Goal: Transaction & Acquisition: Purchase product/service

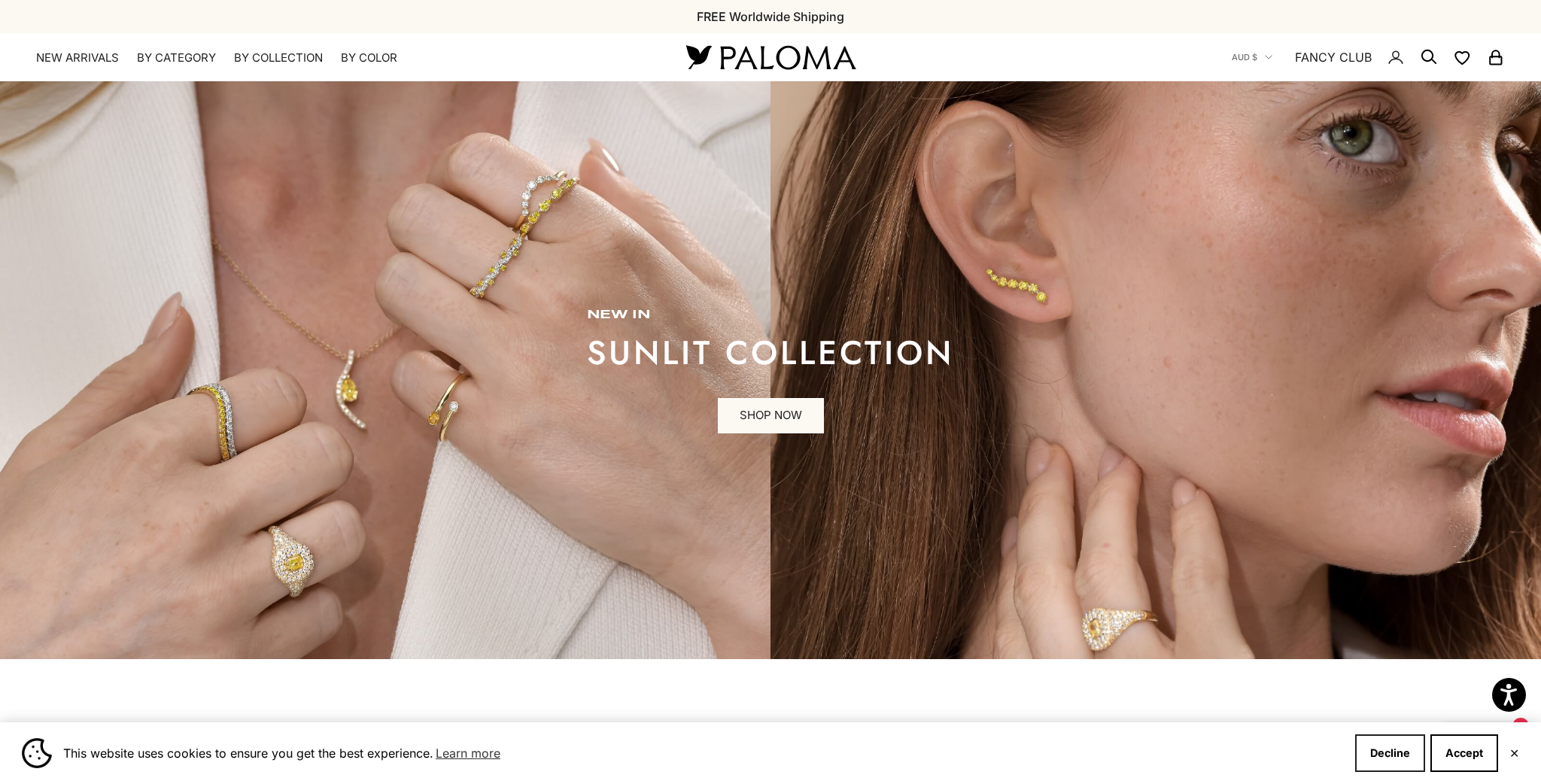
drag, startPoint x: 1379, startPoint y: 755, endPoint x: 1364, endPoint y: 746, distance: 17.5
click at [1379, 754] on button "Decline" at bounding box center [1390, 752] width 70 height 37
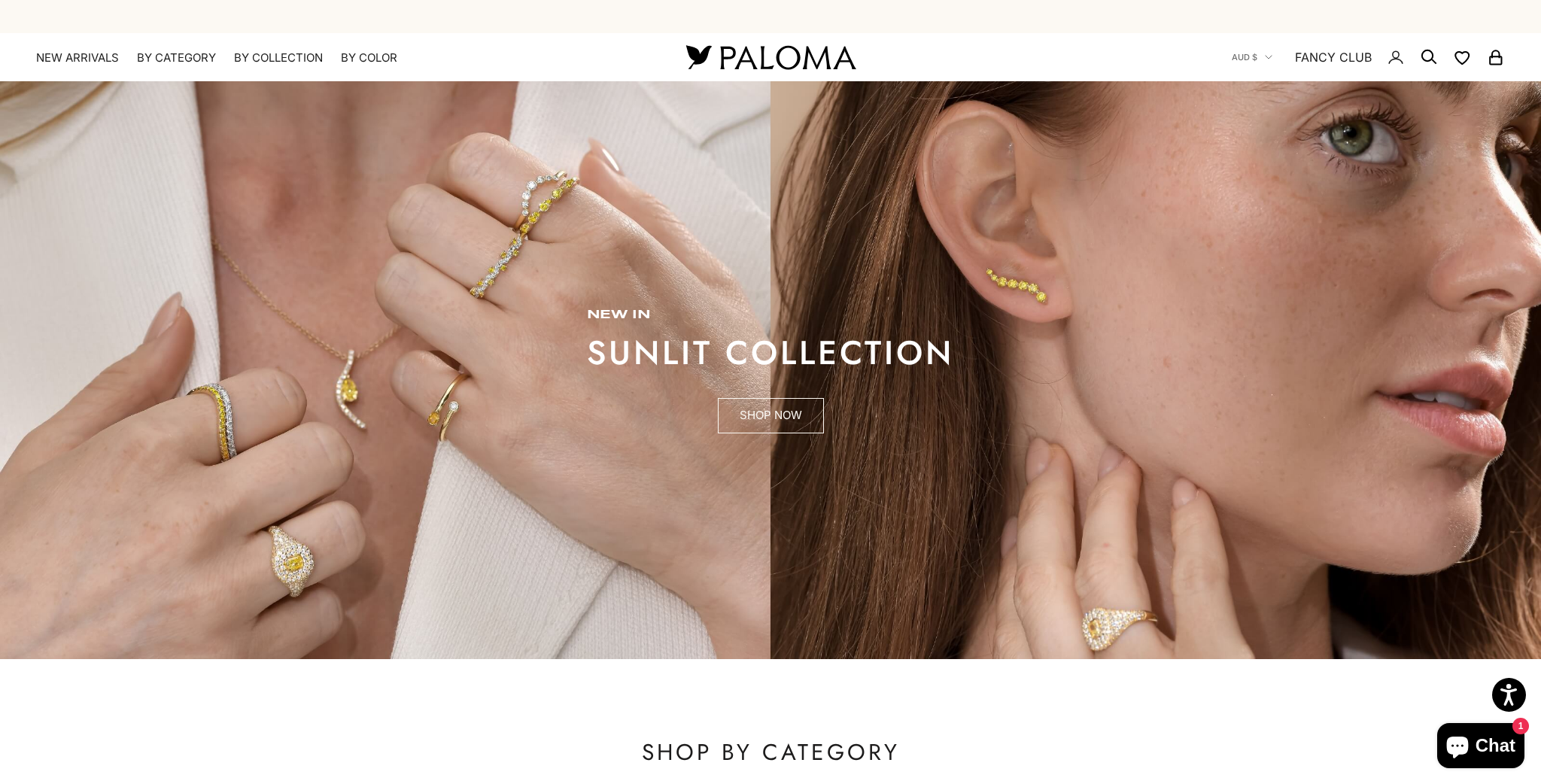
click at [738, 419] on link "SHOP NOW" at bounding box center [770, 415] width 106 height 36
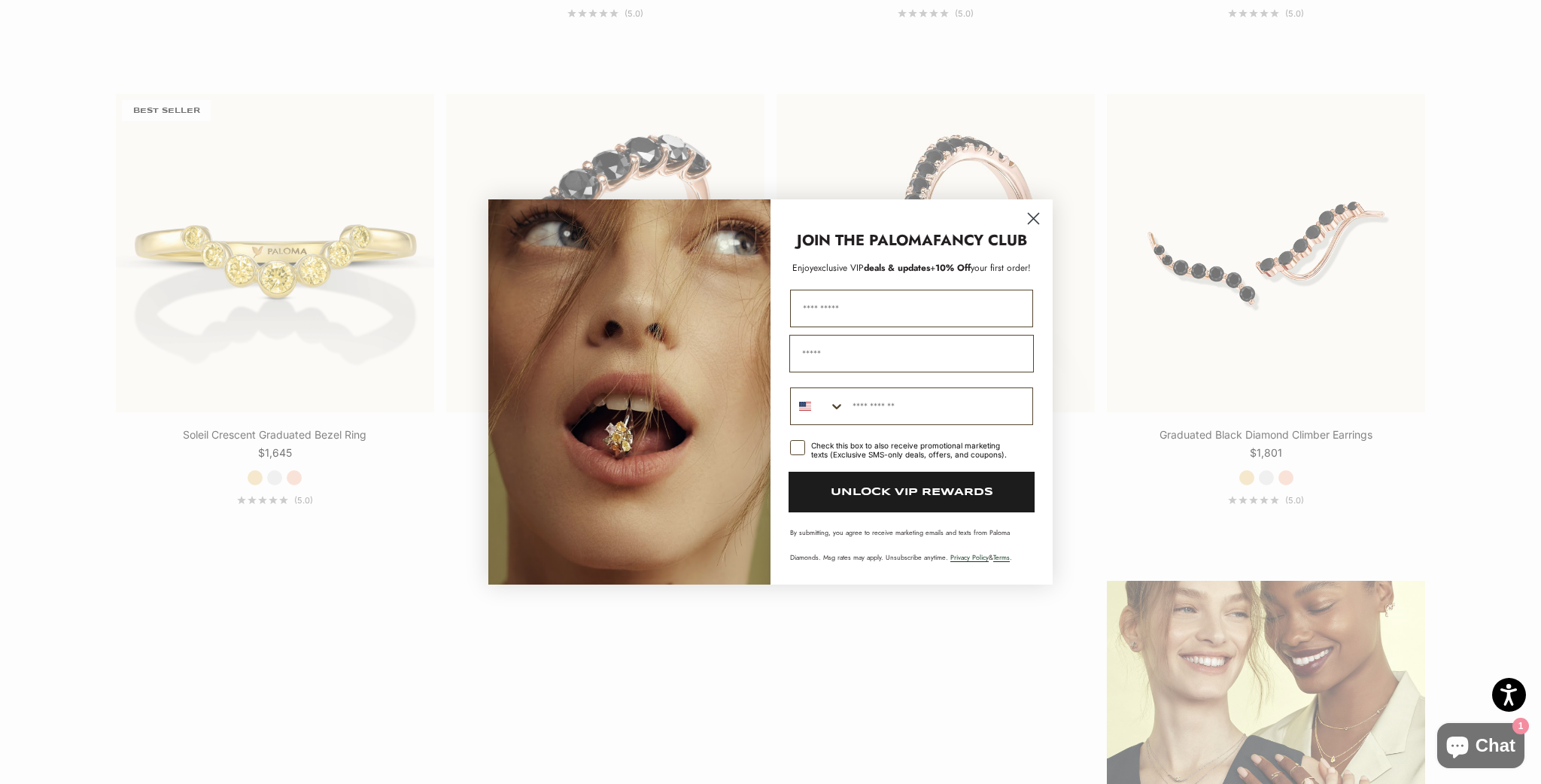
scroll to position [1937, 0]
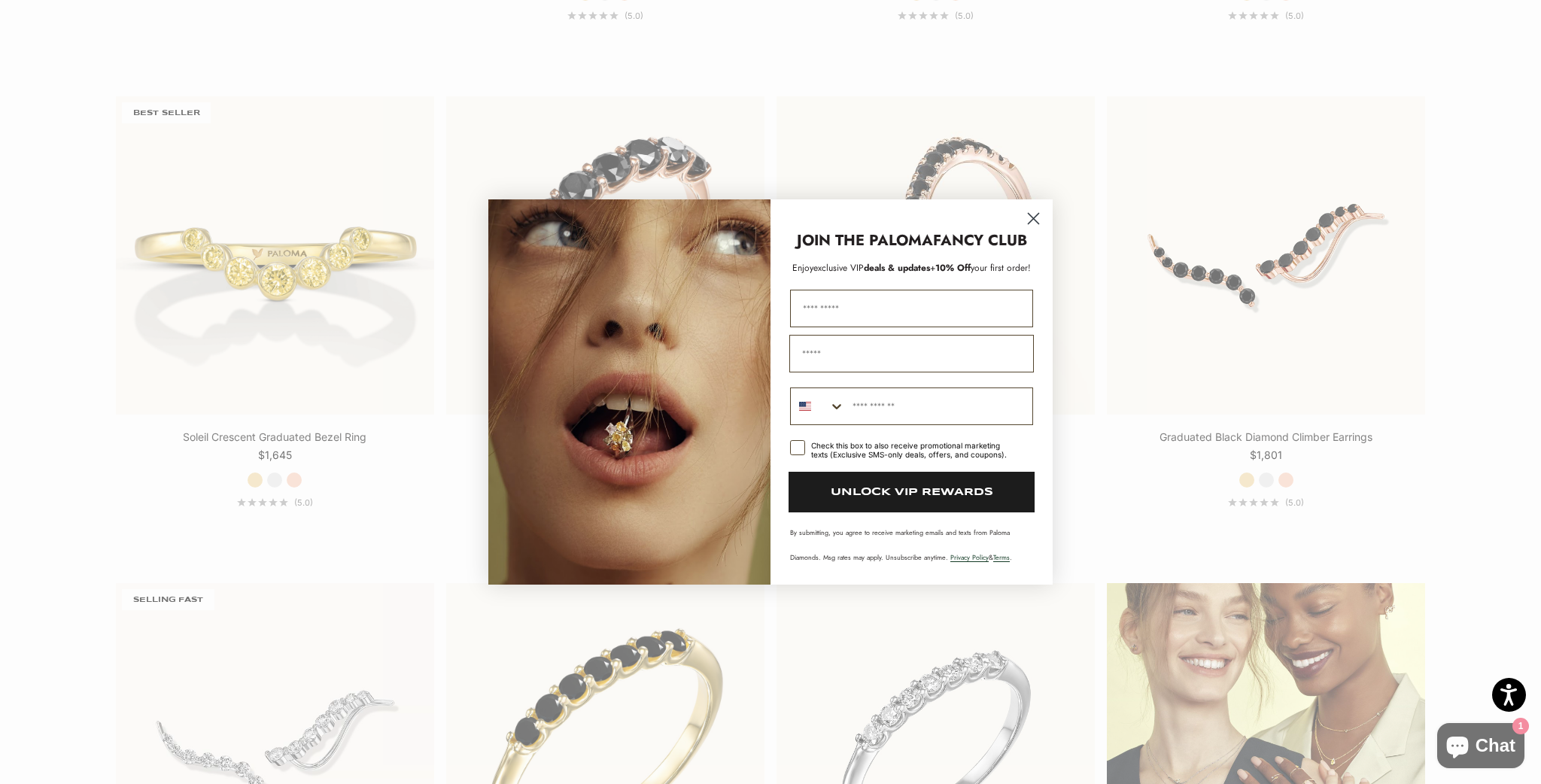
click at [1034, 206] on circle "Close dialog" at bounding box center [1033, 219] width 25 height 25
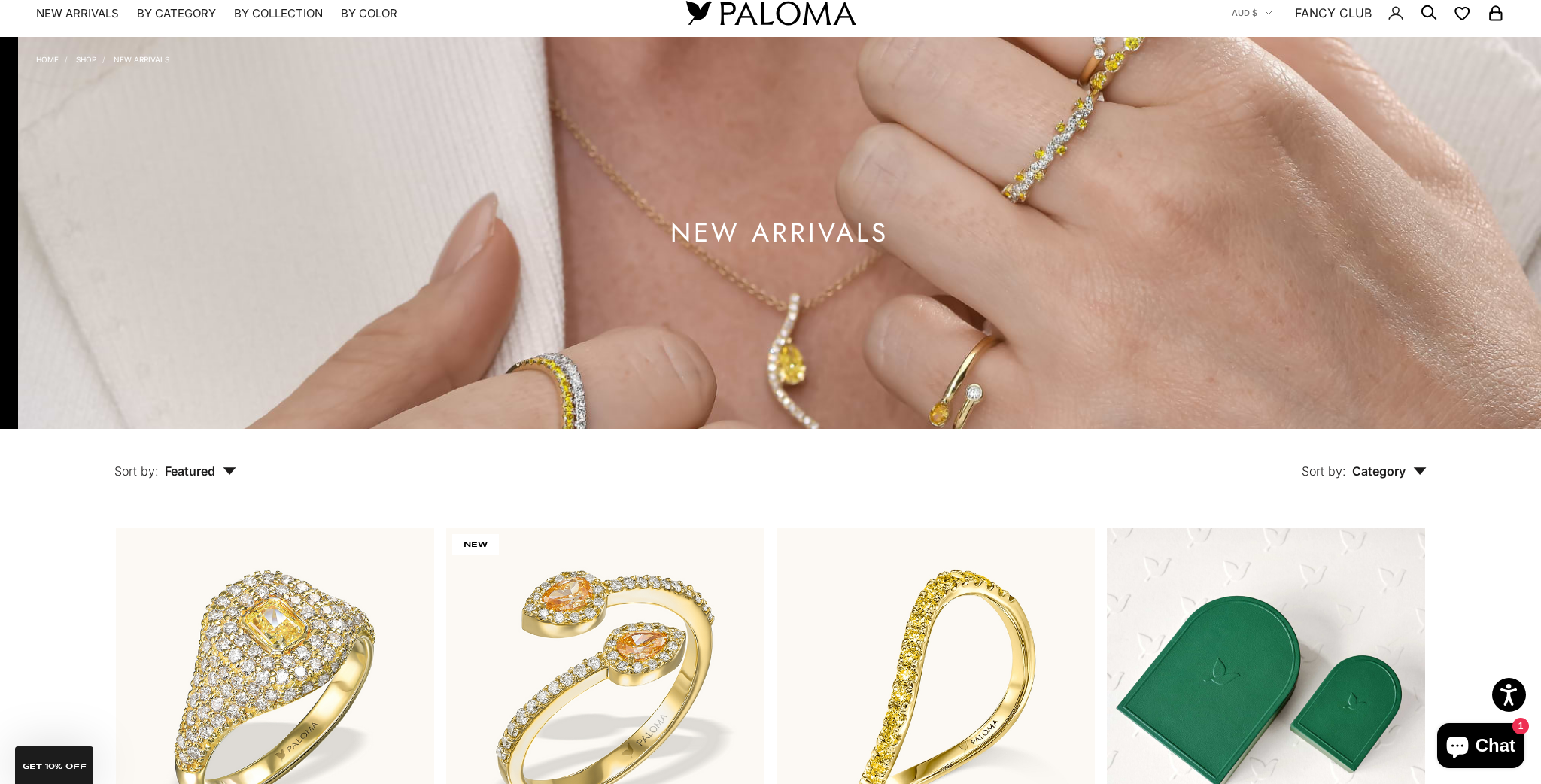
scroll to position [44, 0]
click at [97, 64] on link "Shop" at bounding box center [86, 59] width 20 height 9
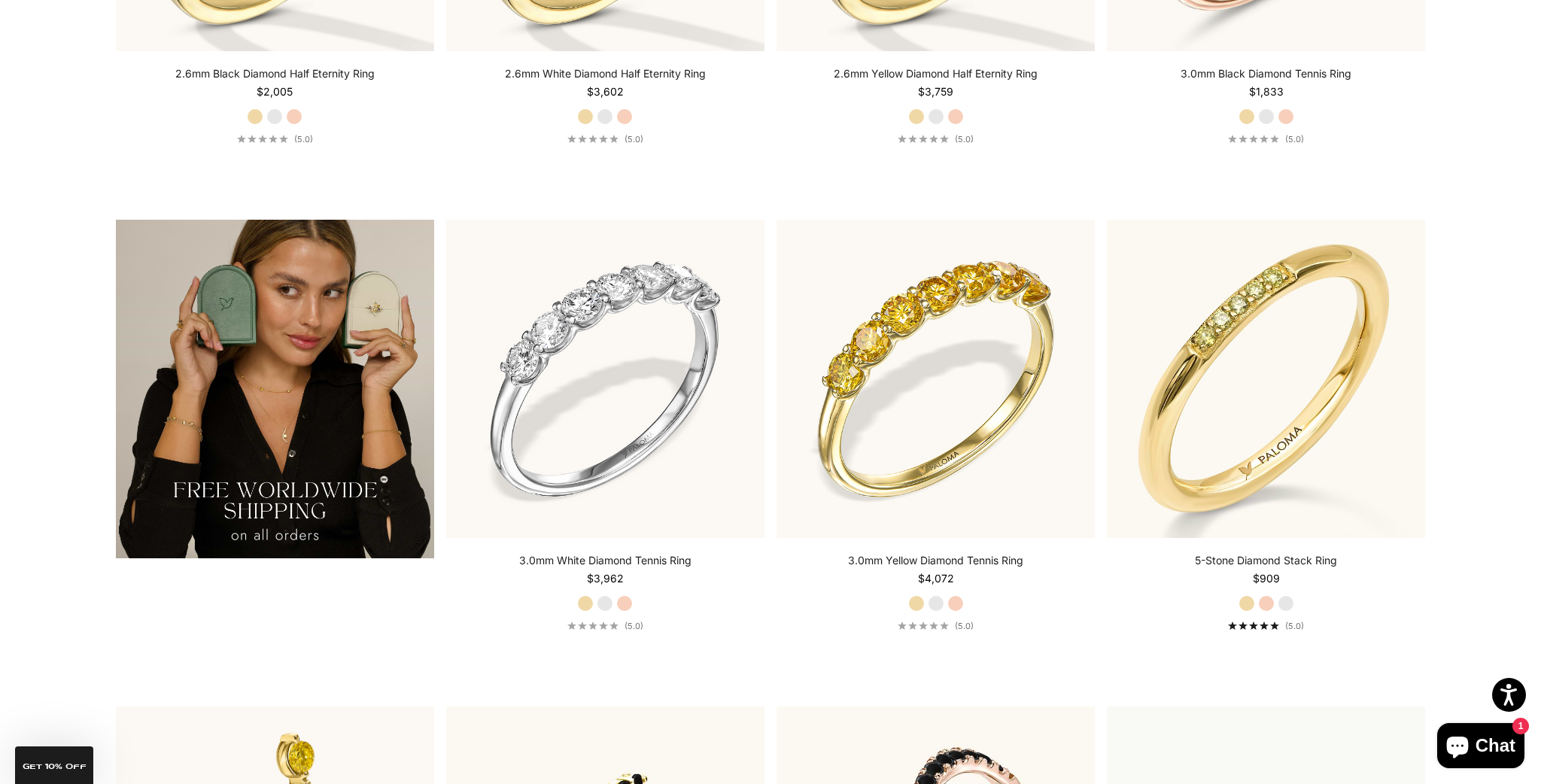
scroll to position [3009, 0]
click at [626, 612] on label "Rose Gold" at bounding box center [624, 603] width 17 height 17
click at [600, 612] on label "White Gold" at bounding box center [605, 603] width 17 height 17
click at [584, 612] on label "Yellow Gold" at bounding box center [585, 603] width 17 height 17
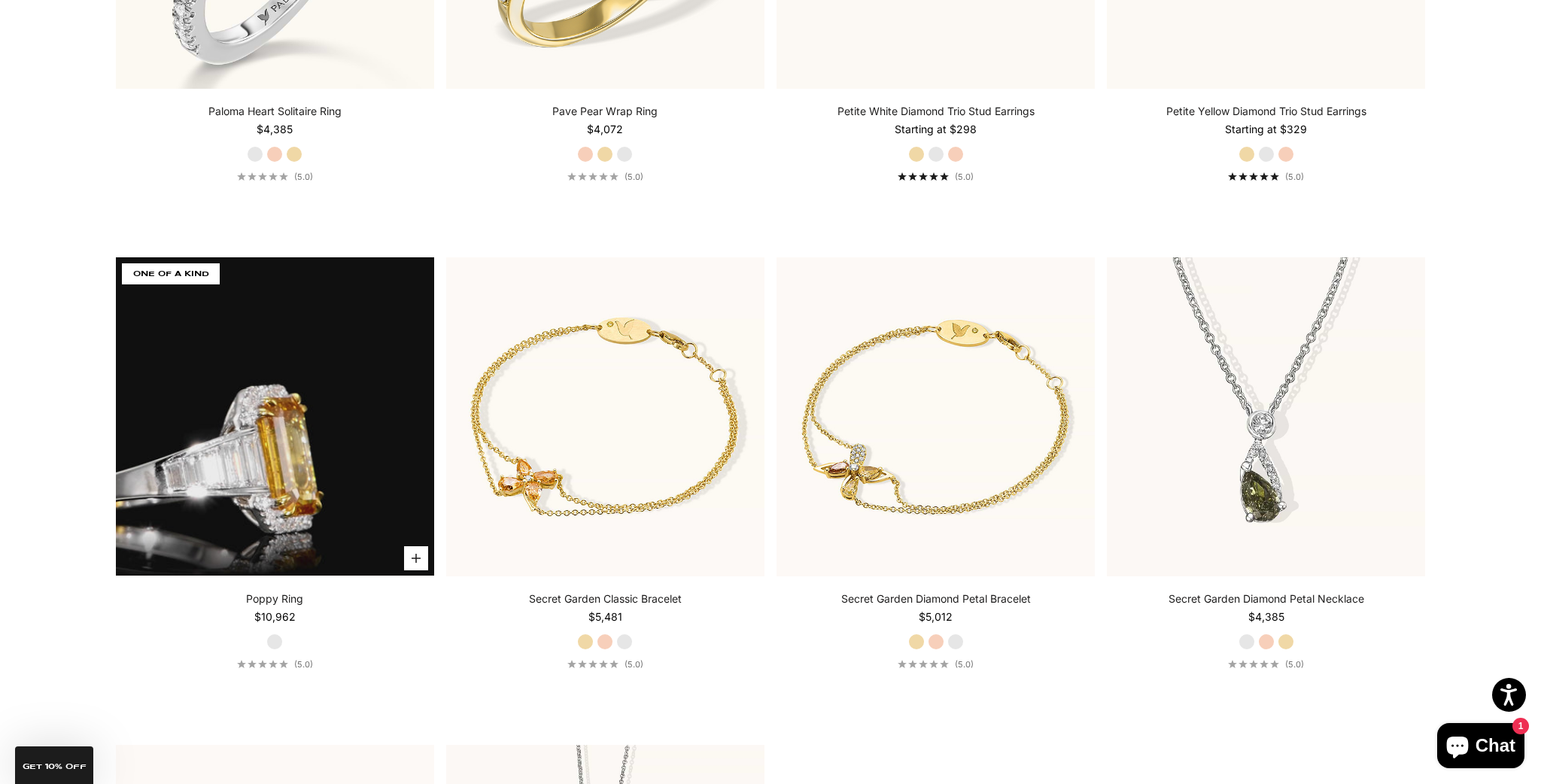
scroll to position [11733, 0]
click at [338, 575] on video "#YellowGold\a#WhiteGold\a#RoseGold" at bounding box center [275, 416] width 318 height 318
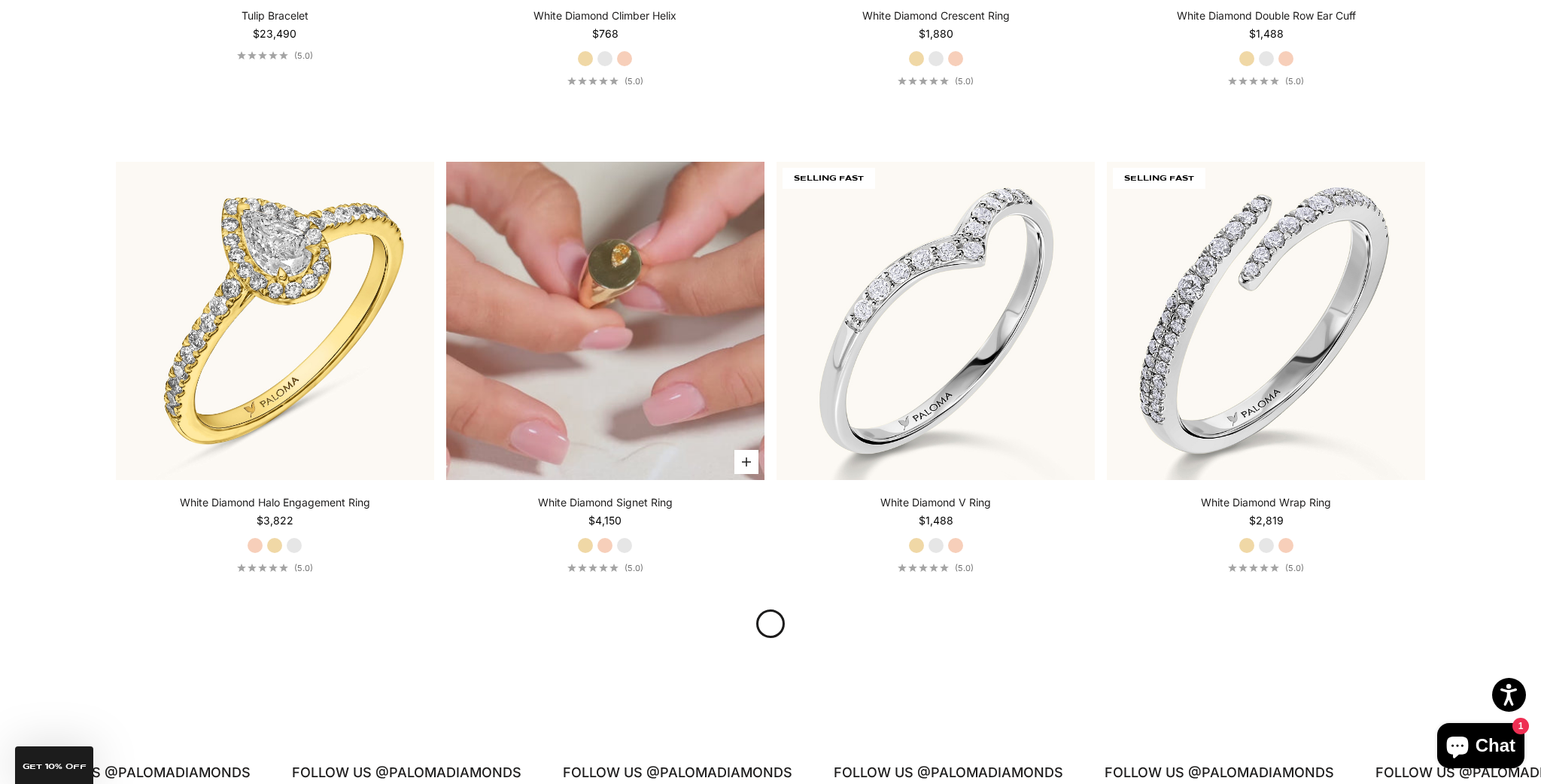
scroll to position [13782, 0]
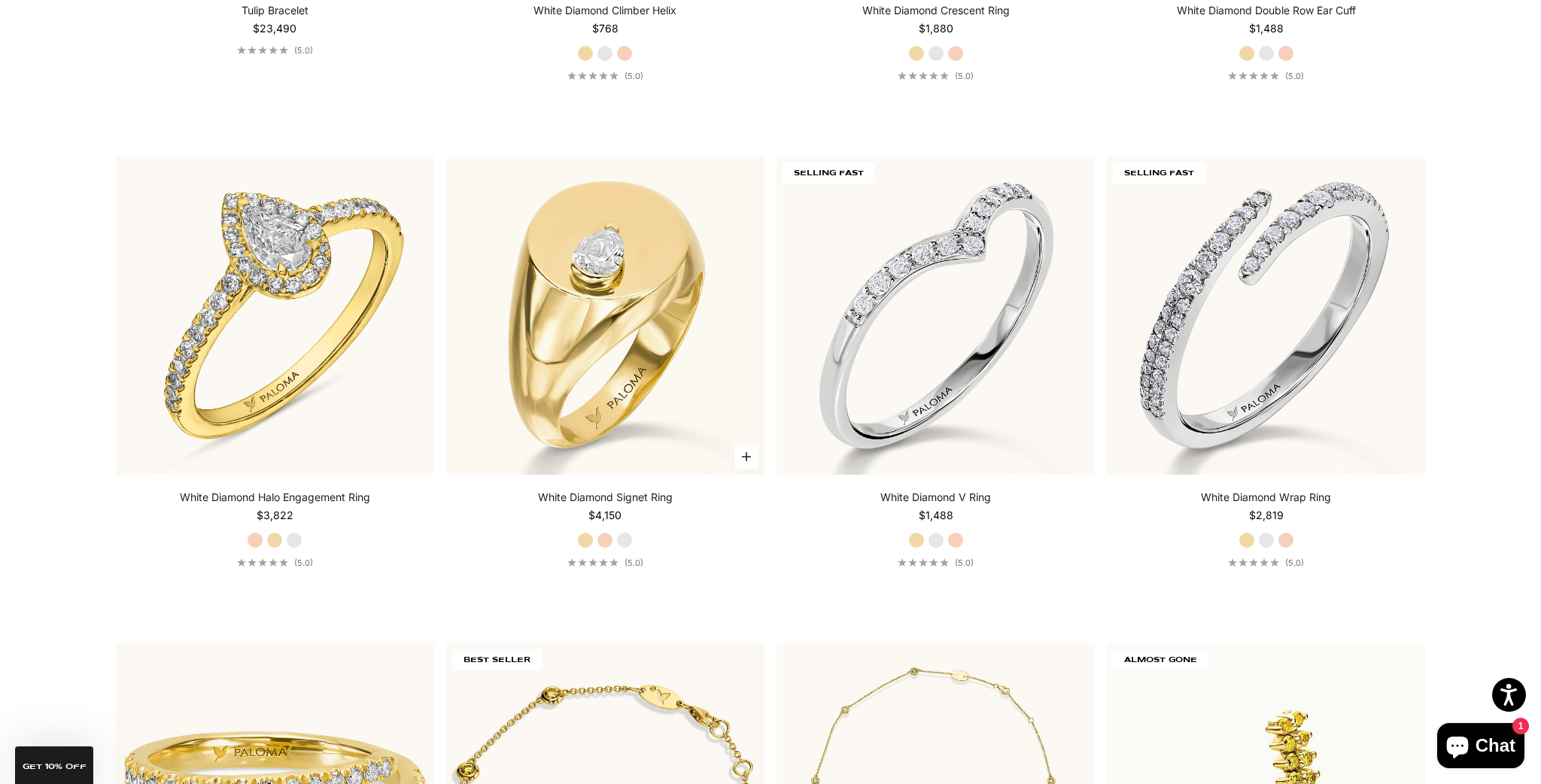
click at [609, 548] on label "Rose Gold" at bounding box center [605, 540] width 17 height 17
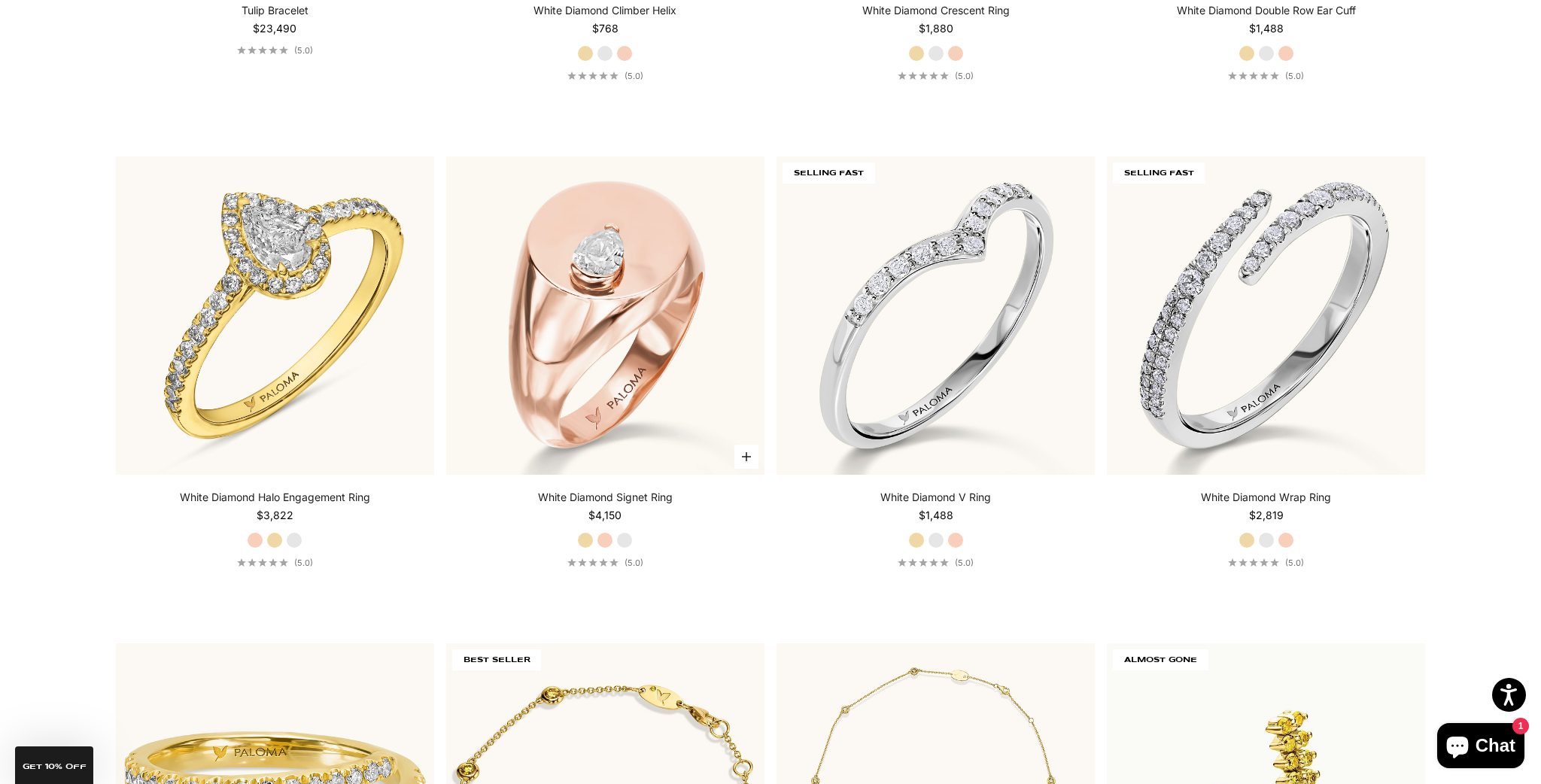
click at [624, 548] on label "White Gold" at bounding box center [624, 540] width 17 height 17
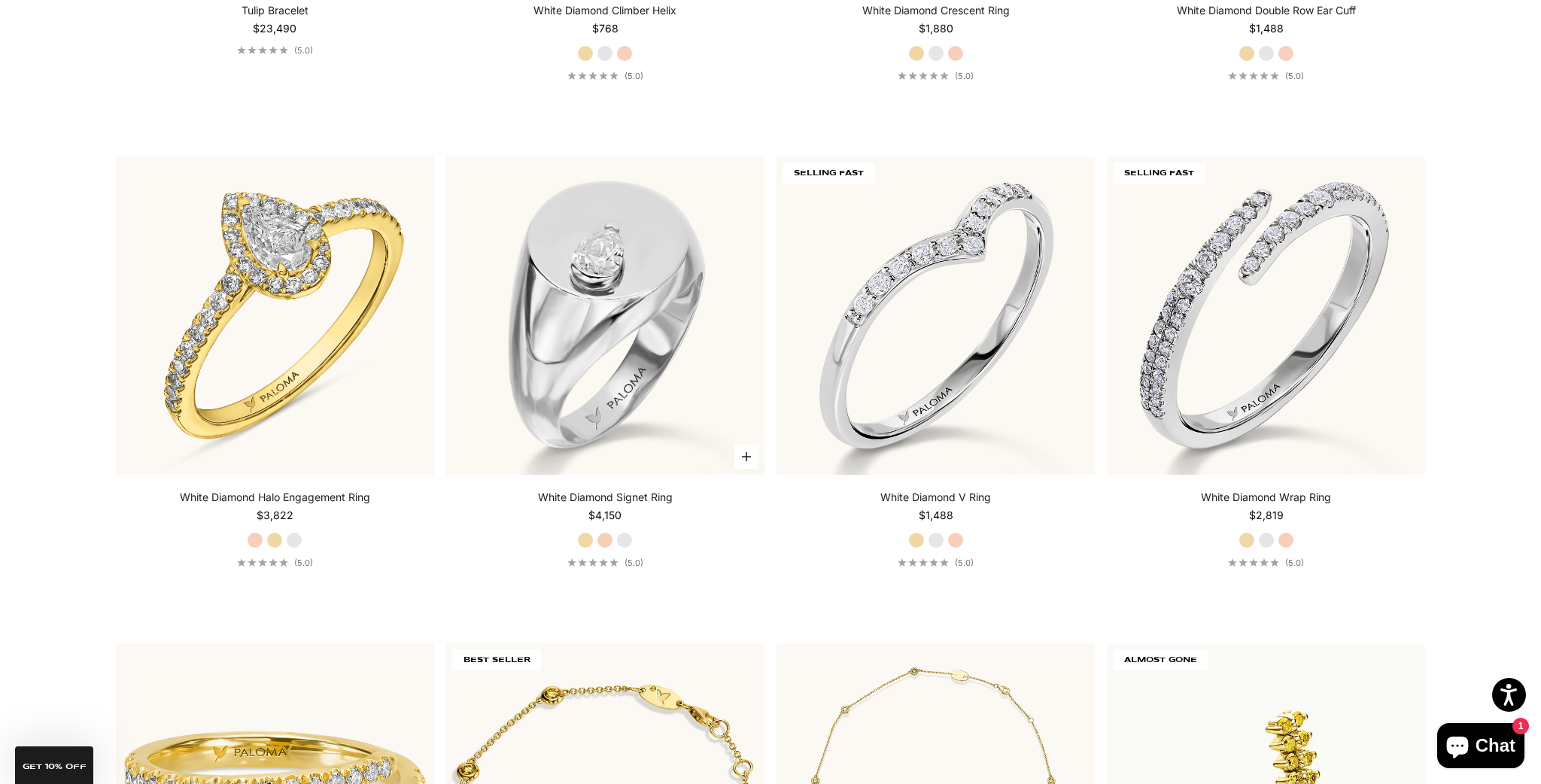
click at [585, 548] on label "Yellow Gold" at bounding box center [585, 540] width 17 height 17
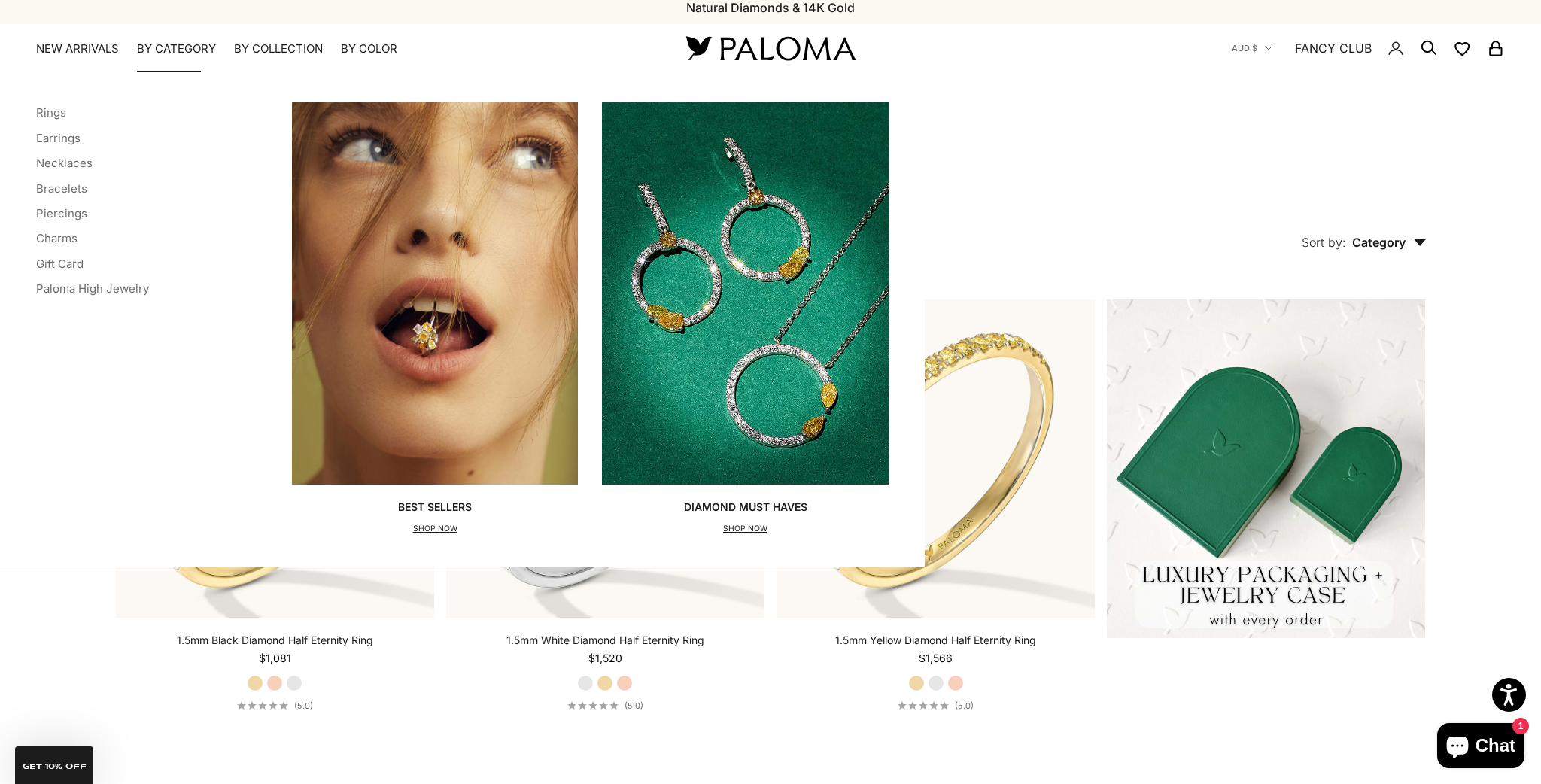
scroll to position [4, 0]
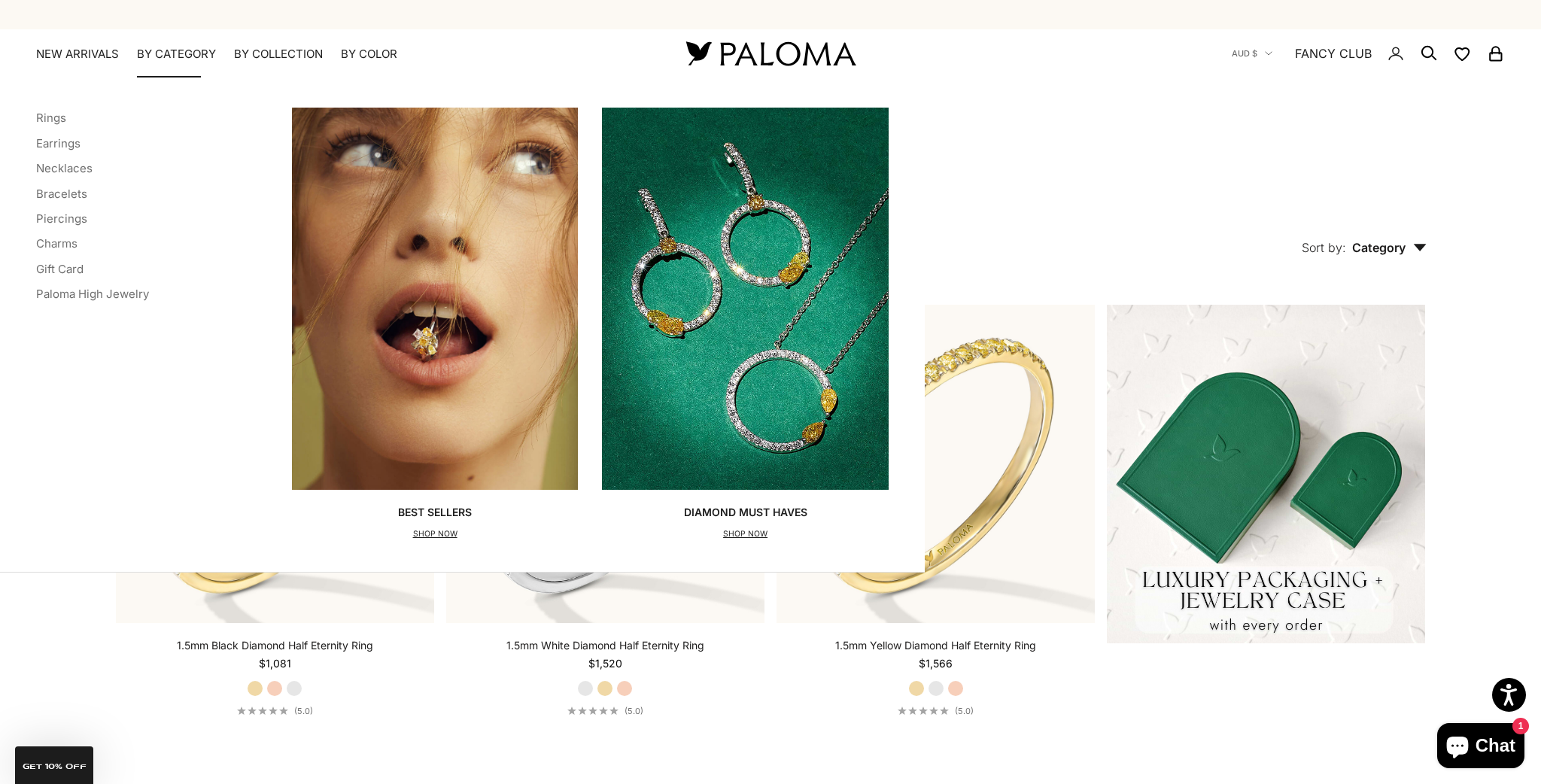
click at [749, 538] on p "SHOP NOW" at bounding box center [745, 534] width 123 height 15
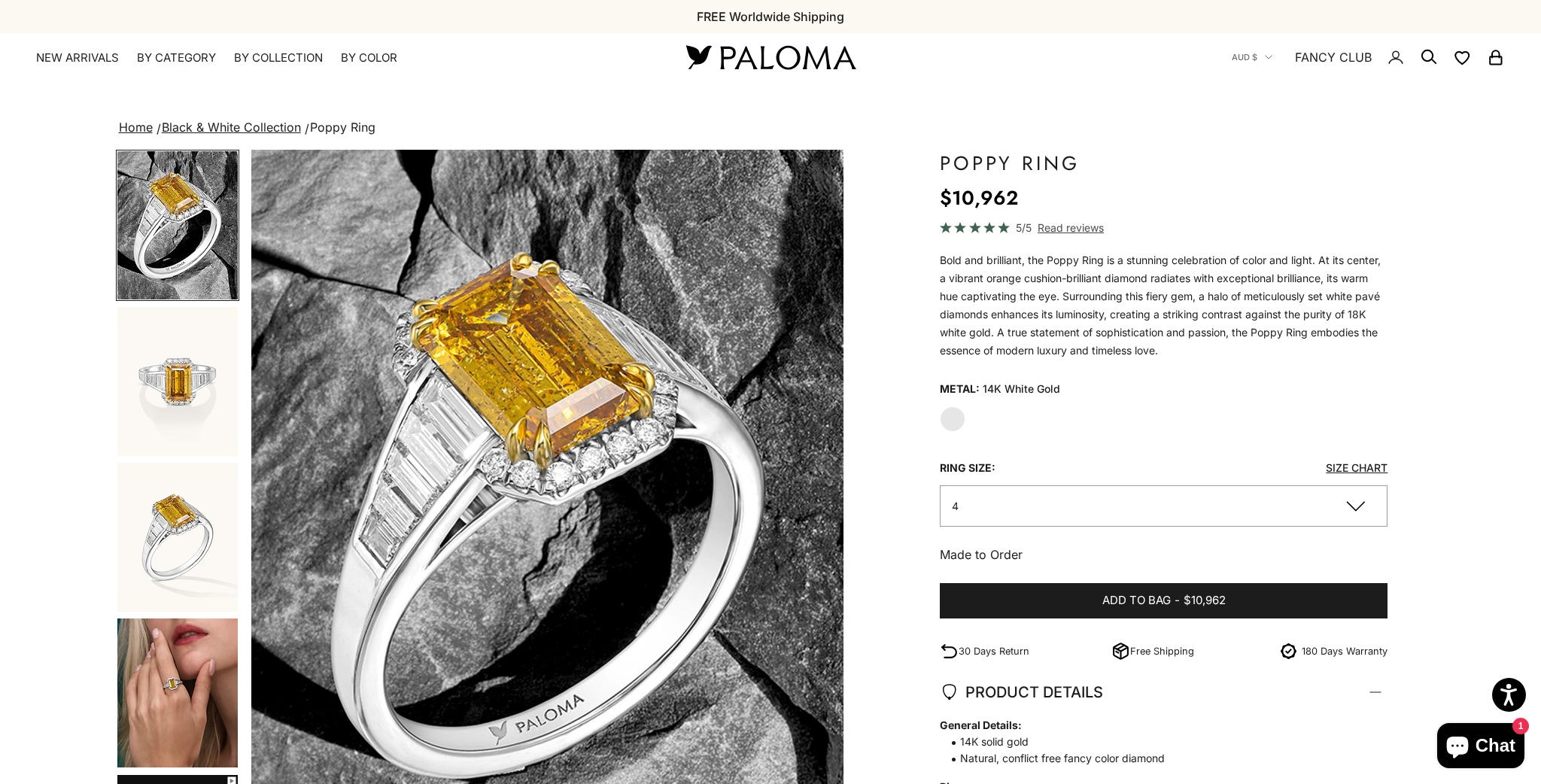
click at [1353, 514] on button "4" at bounding box center [1164, 506] width 448 height 42
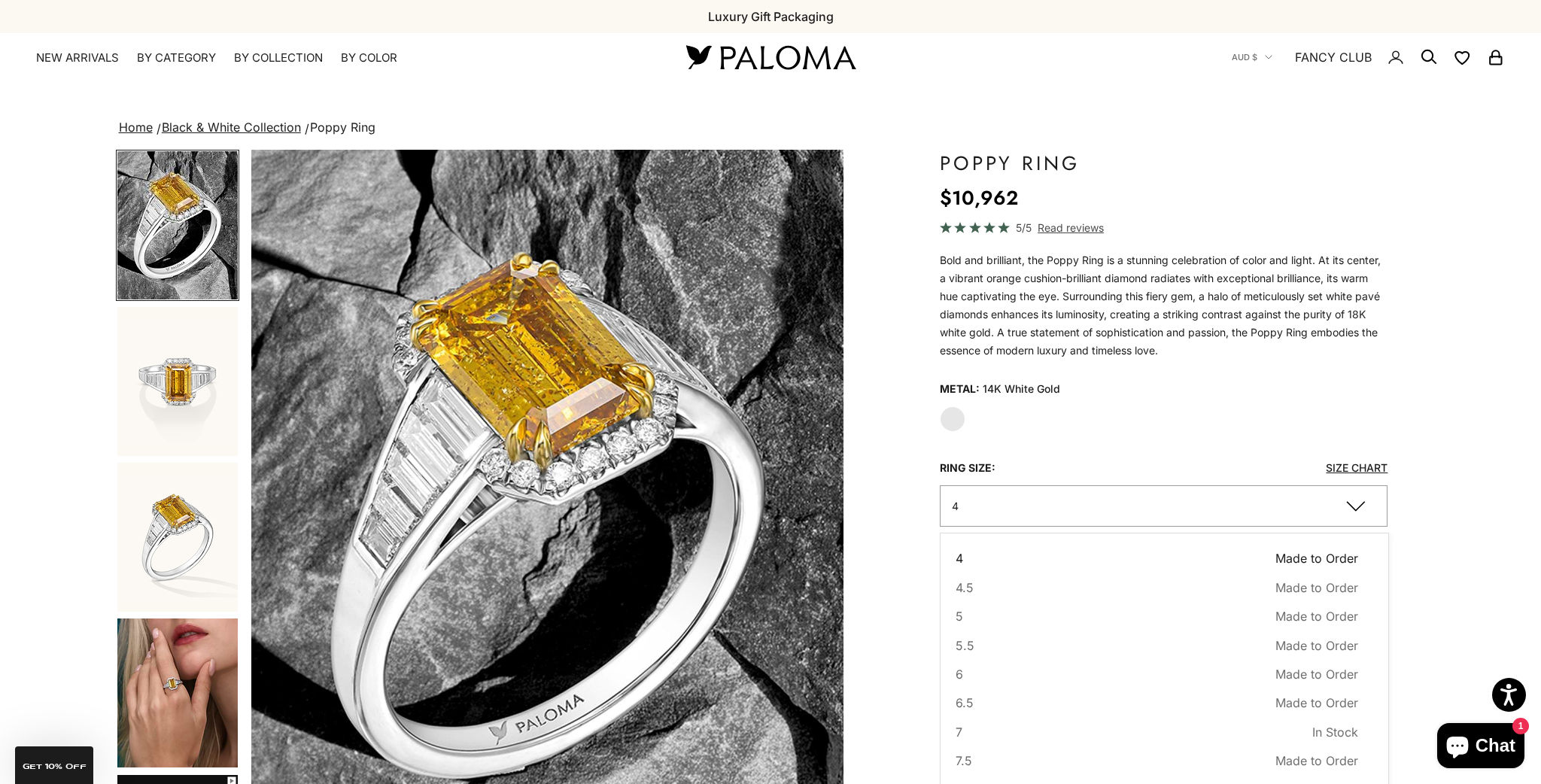
click at [1462, 512] on div "Home Black & White Collection Poppy Ring Zoom picture Save Add to wishlist Next…" at bounding box center [770, 627] width 1541 height 1020
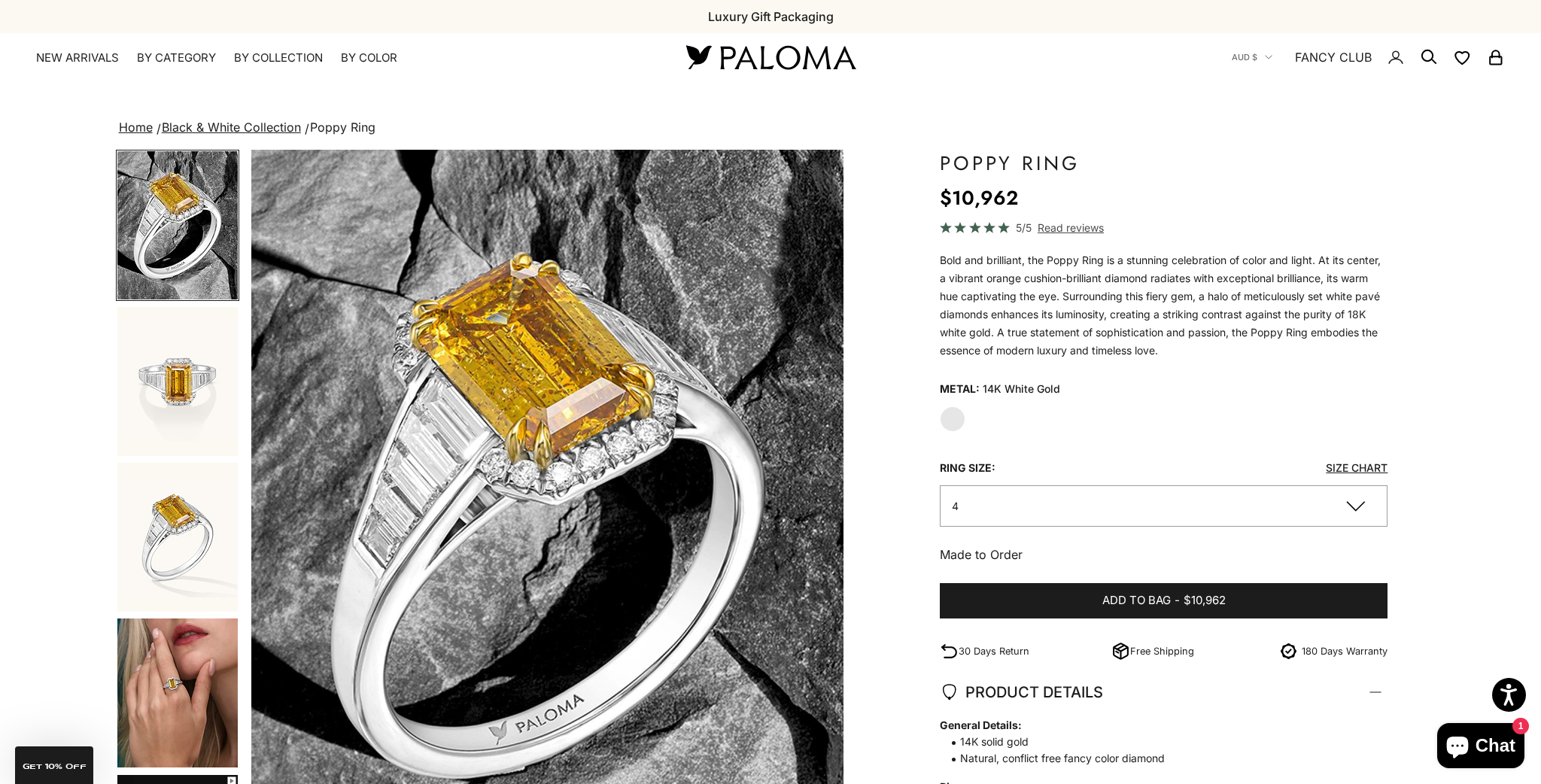
click at [181, 695] on img "Go to item 4" at bounding box center [177, 692] width 121 height 149
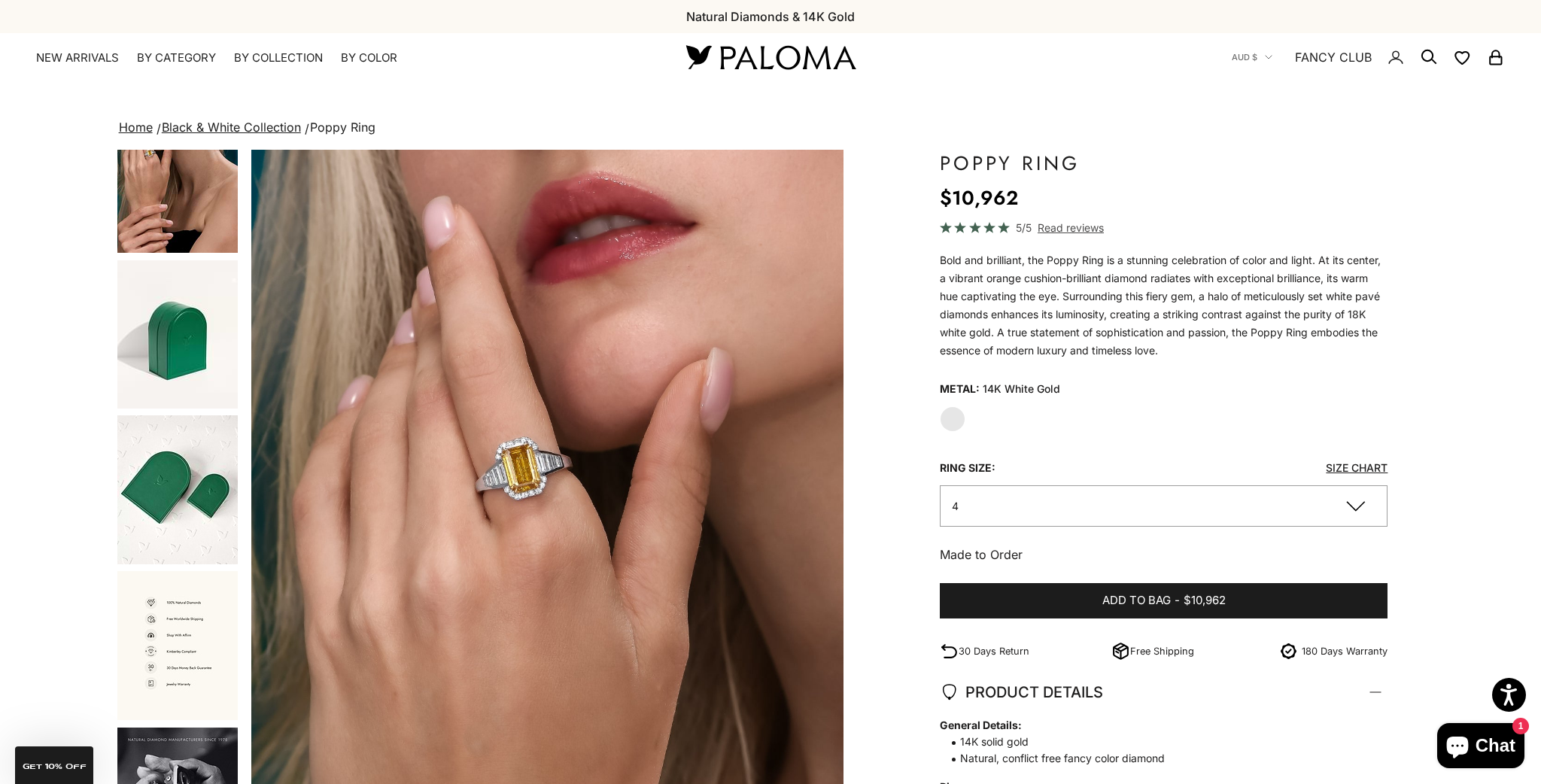
scroll to position [824, 0]
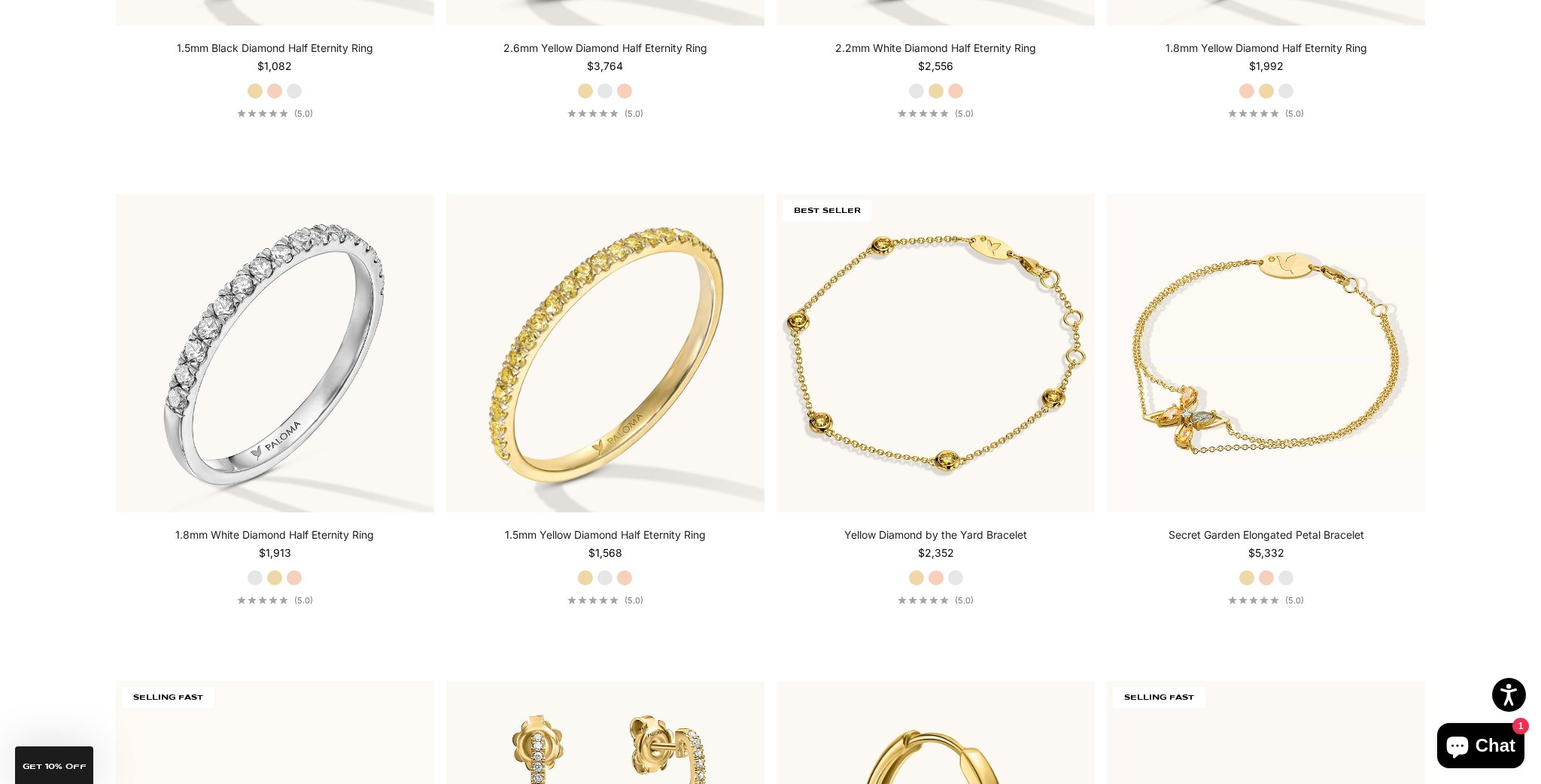
scroll to position [4273, 0]
click at [963, 586] on label "White Gold" at bounding box center [956, 578] width 17 height 17
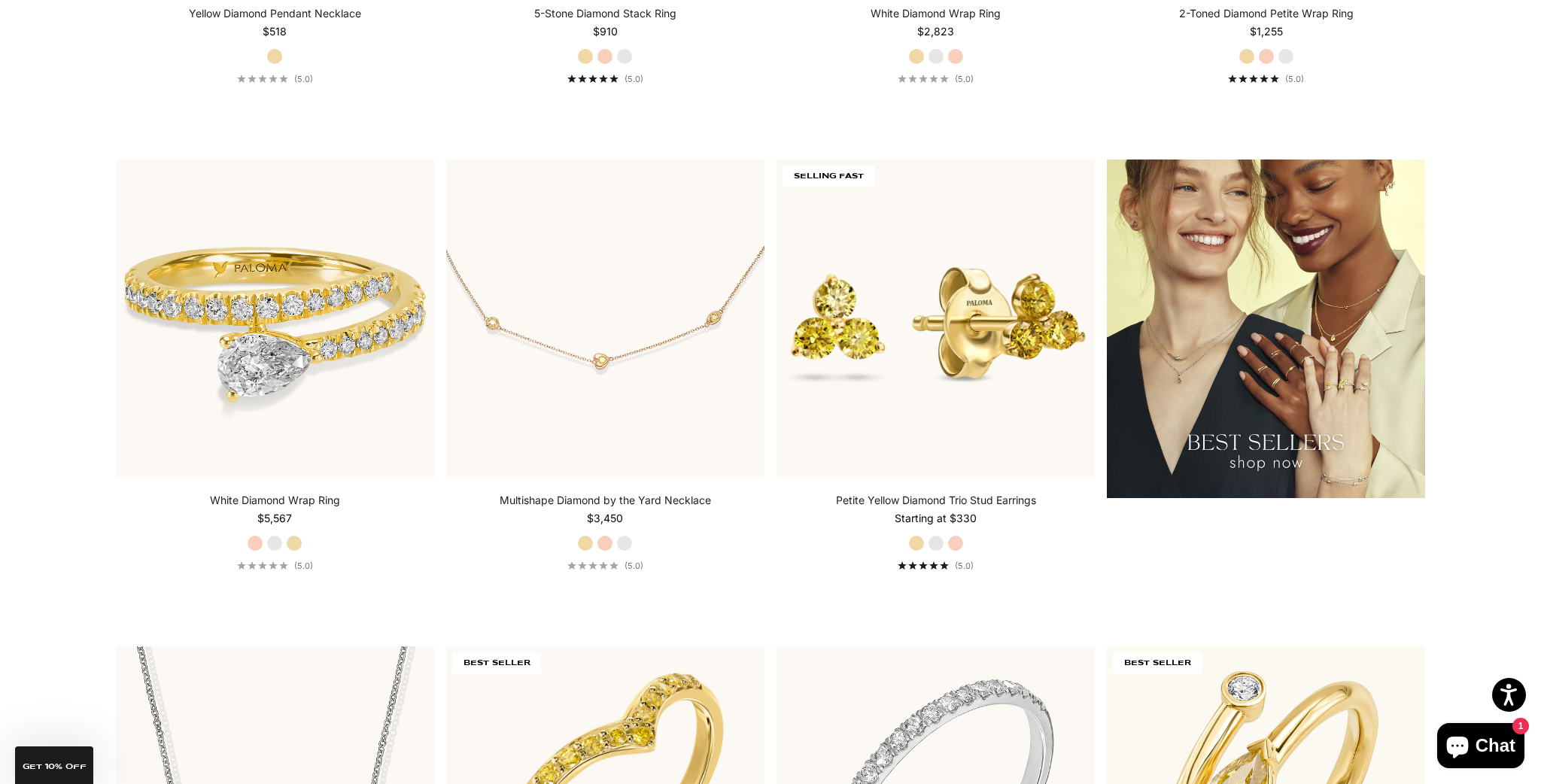
scroll to position [2363, 0]
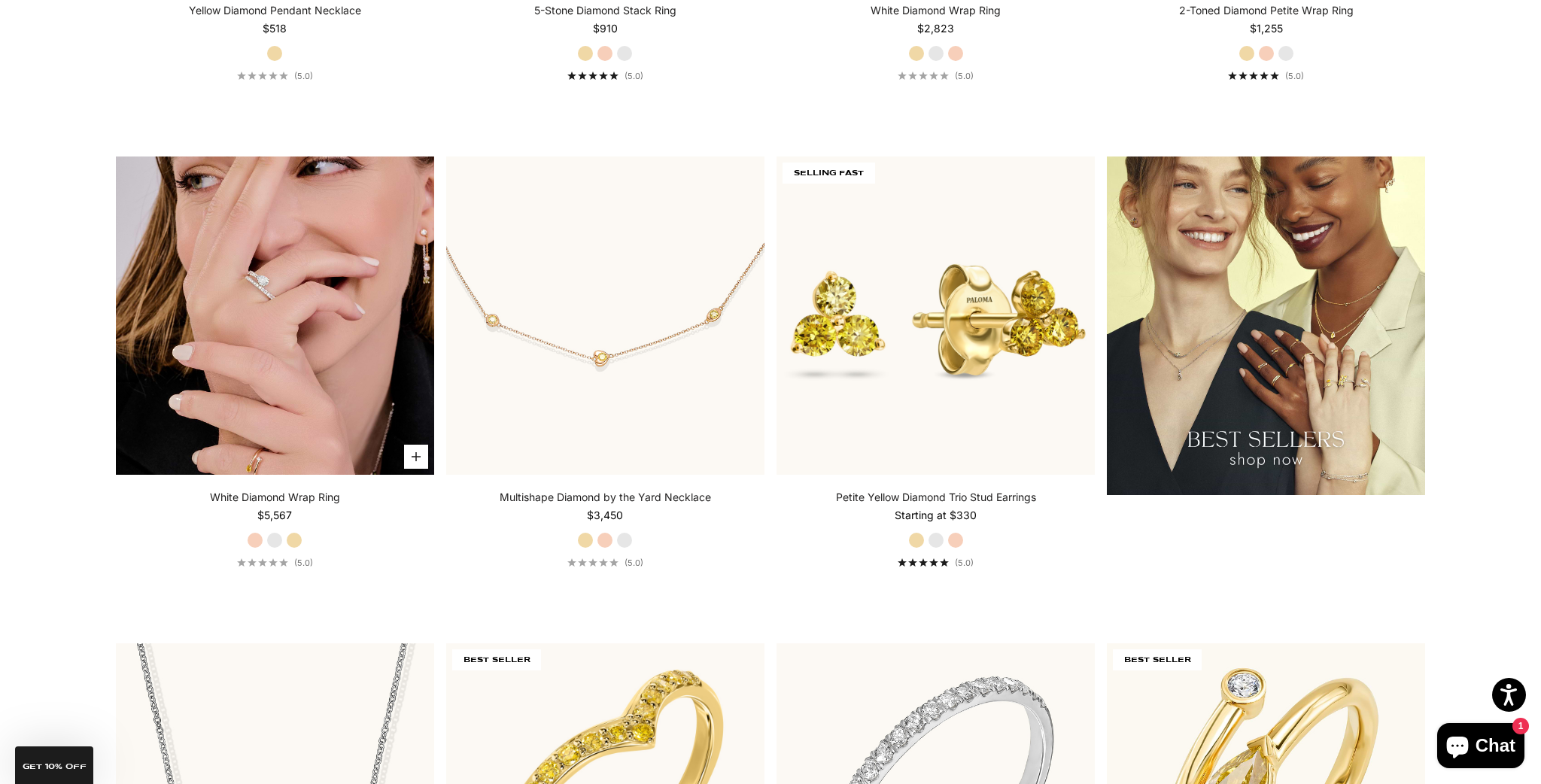
click at [352, 375] on img at bounding box center [275, 315] width 318 height 318
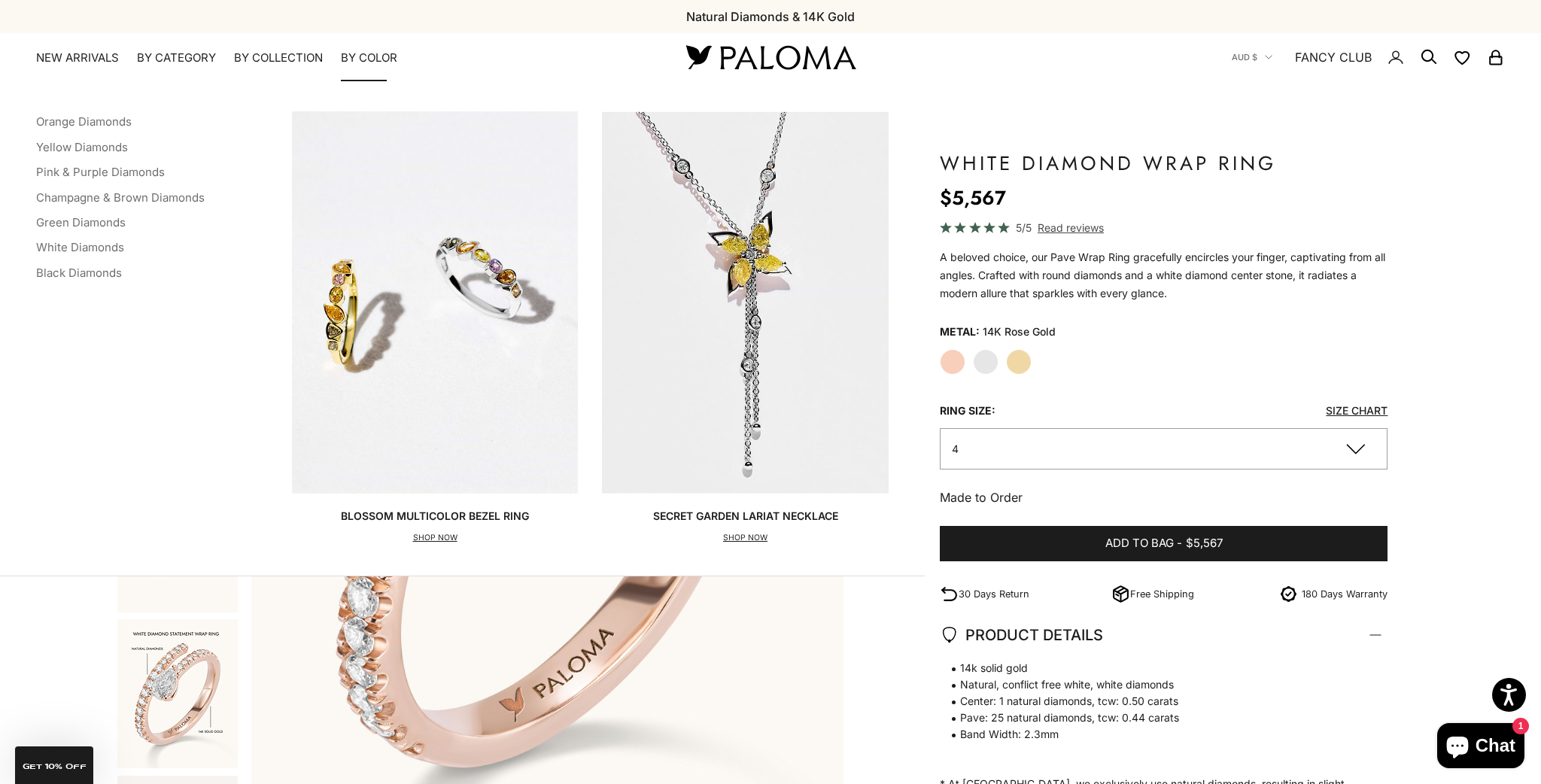
scroll to position [2, 0]
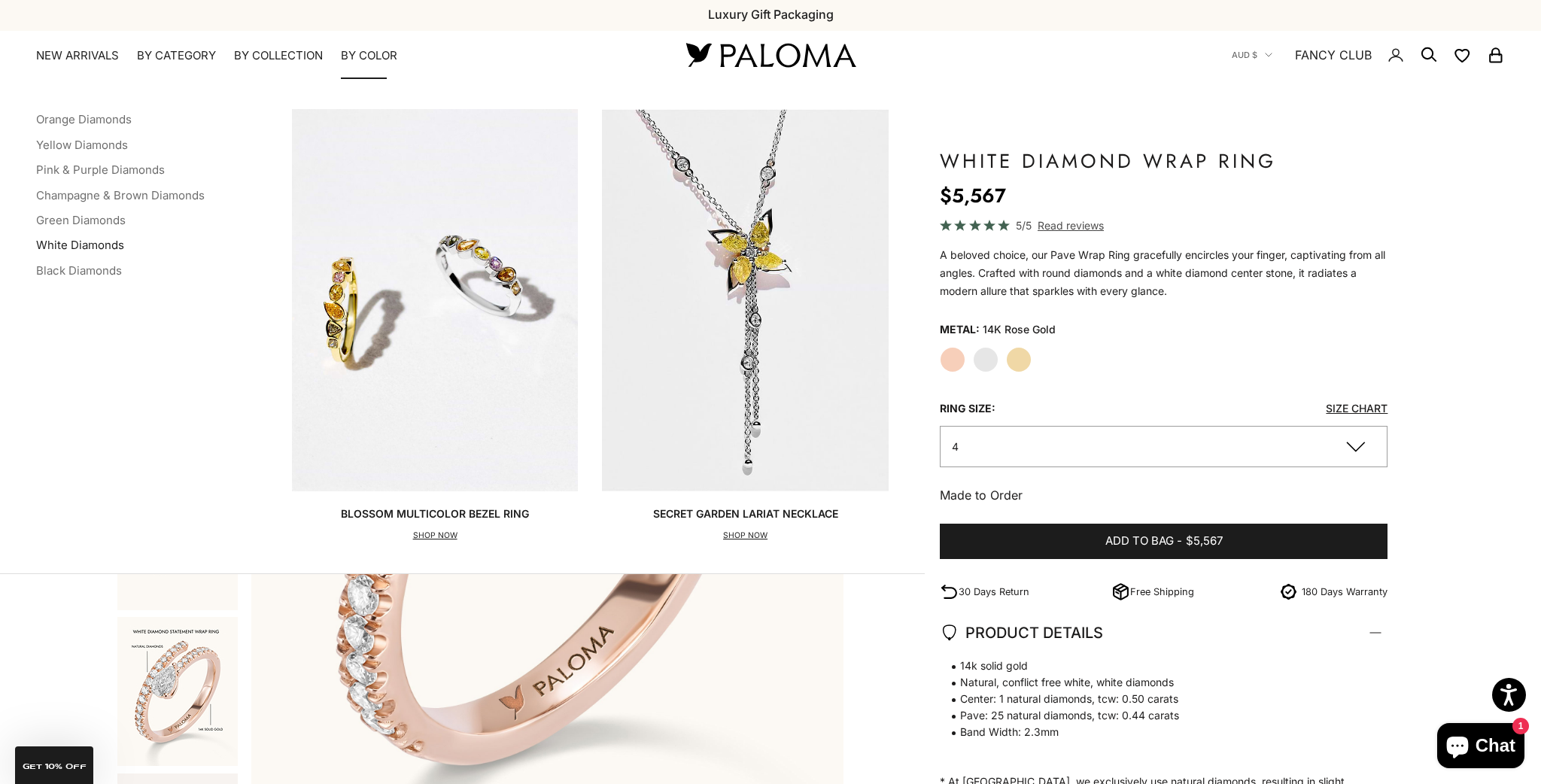
click at [112, 252] on link "White Diamonds" at bounding box center [80, 245] width 88 height 14
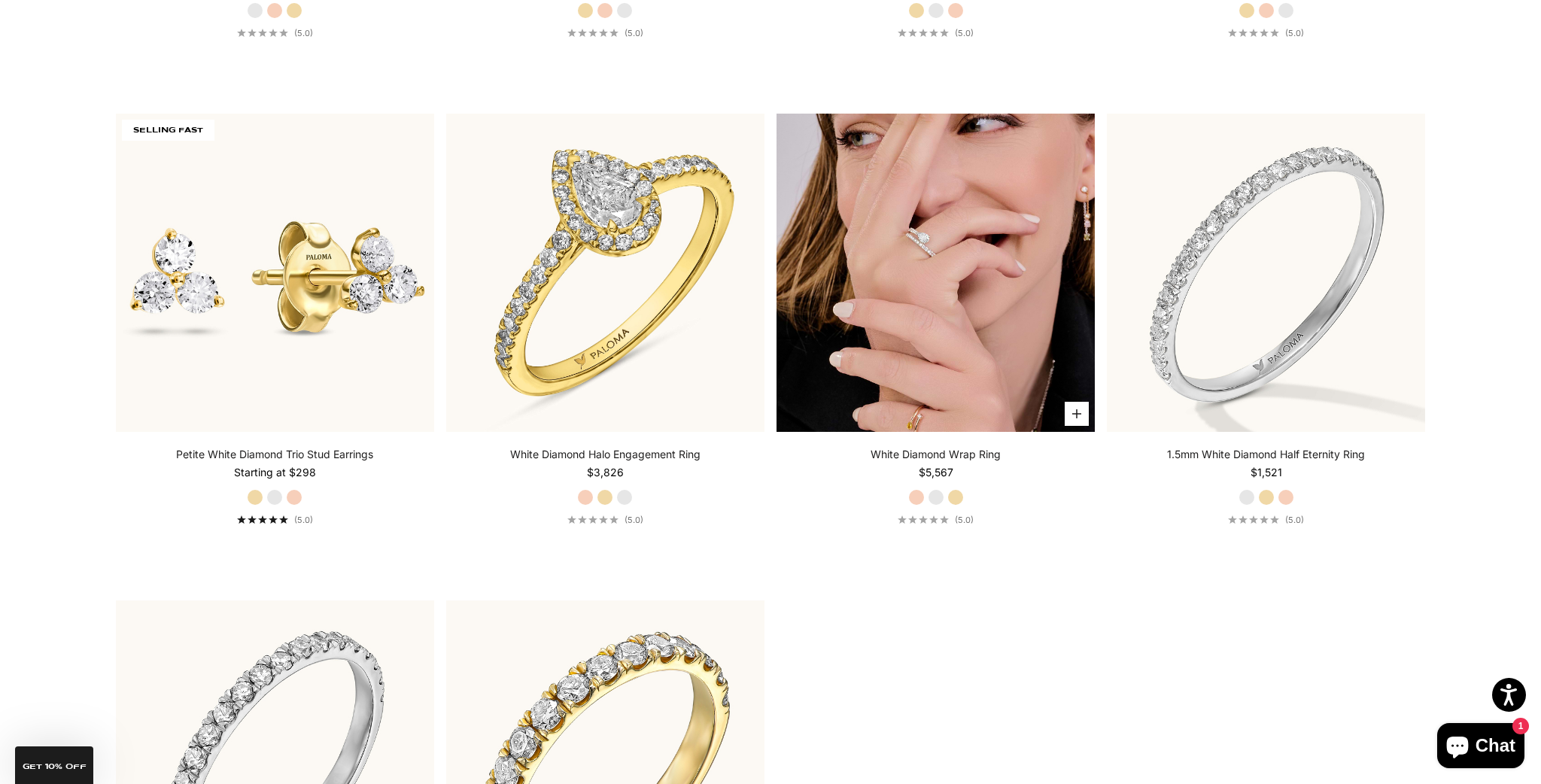
scroll to position [5328, 0]
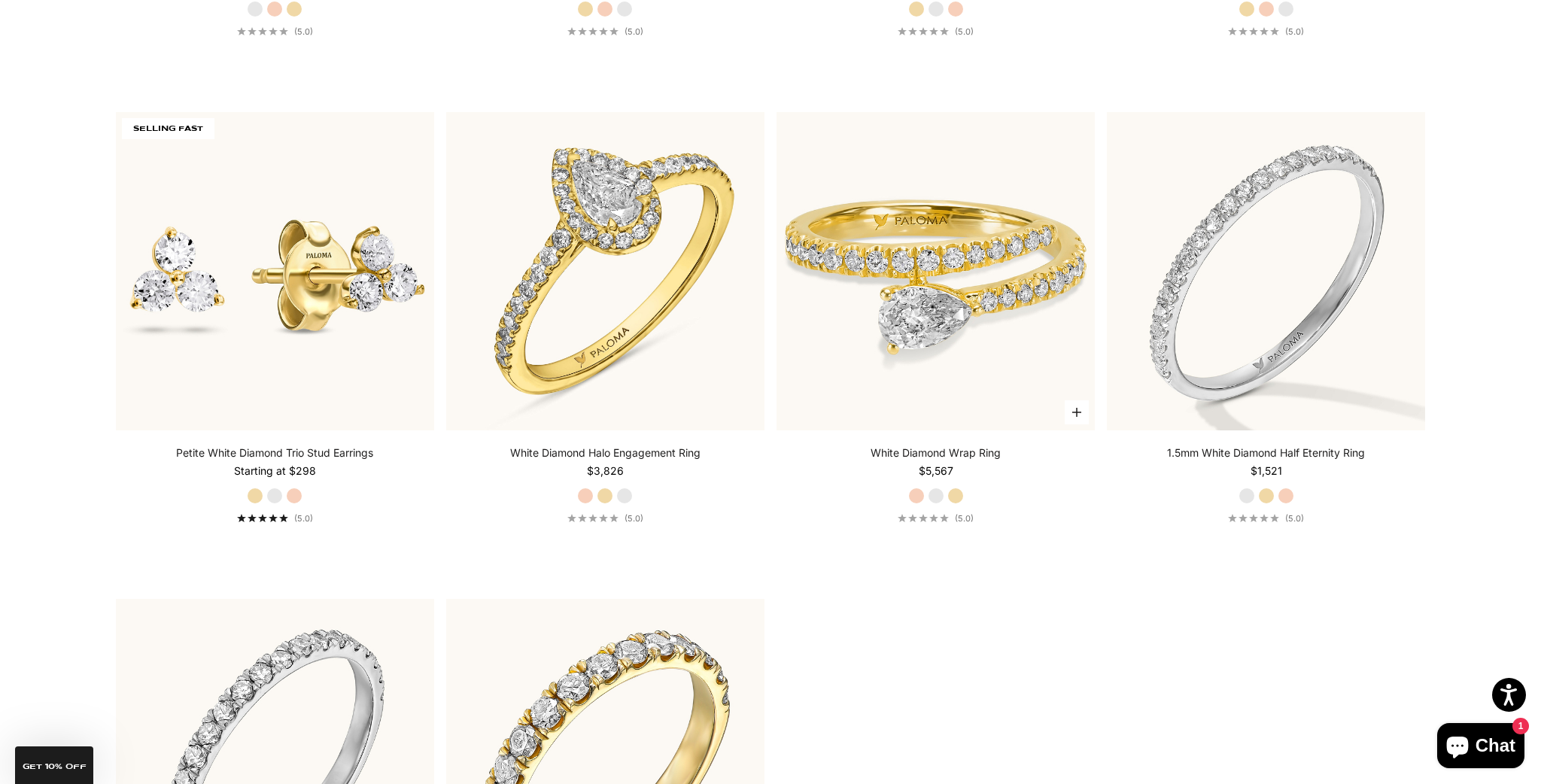
click at [936, 504] on label "White Gold" at bounding box center [936, 496] width 17 height 17
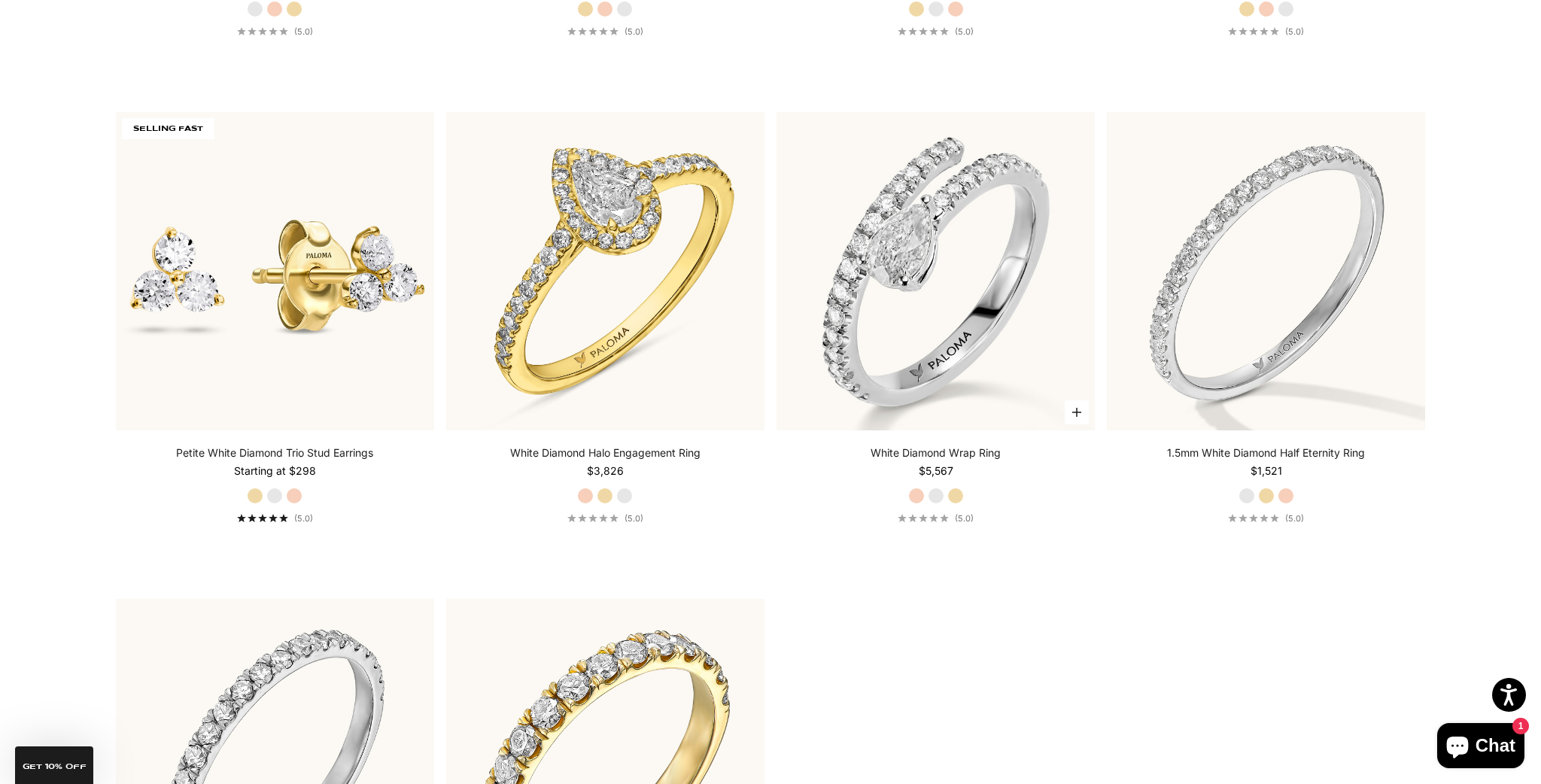
click at [953, 504] on label "Yellow Gold" at bounding box center [956, 496] width 17 height 17
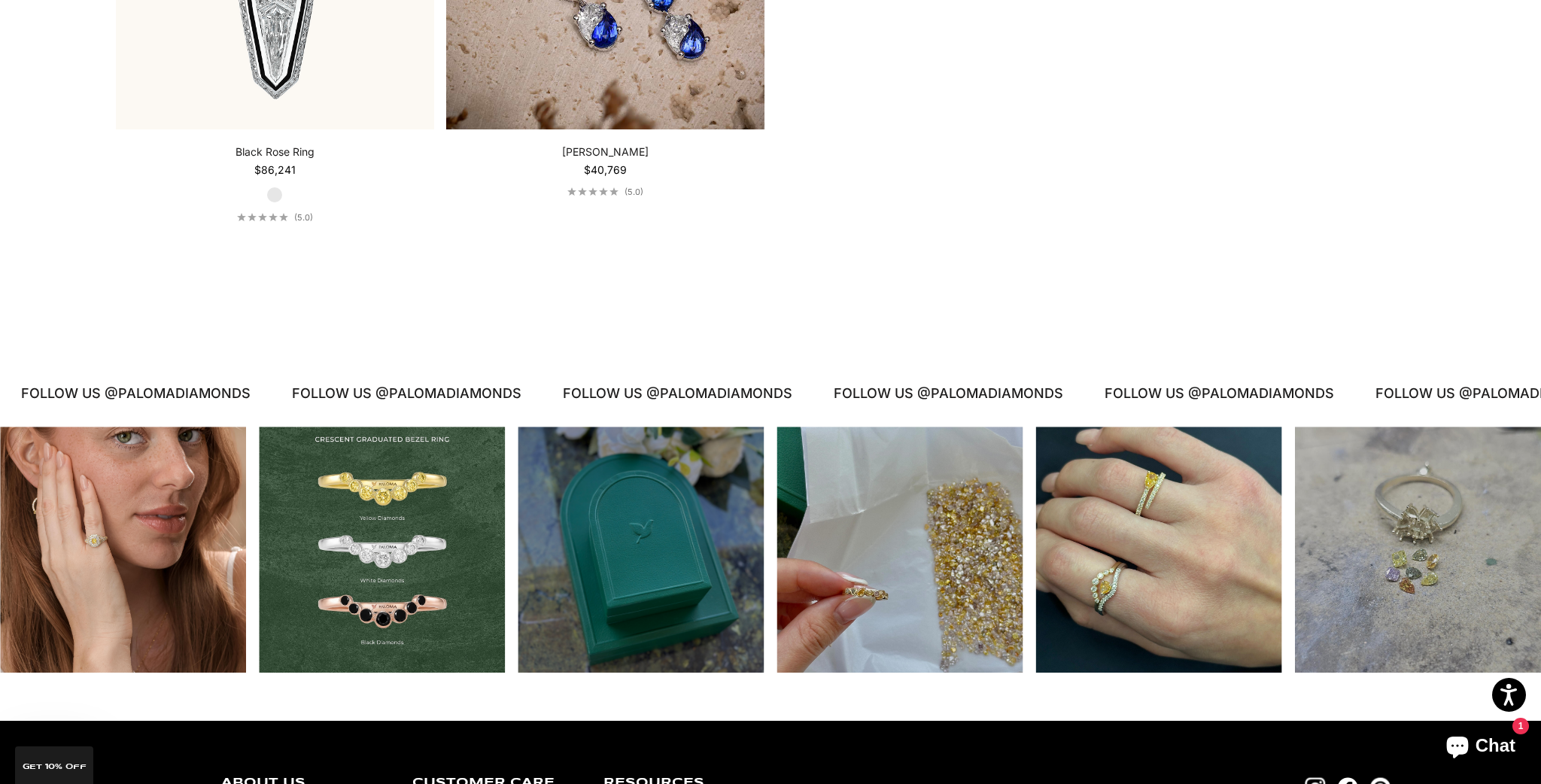
scroll to position [8555, 0]
